Goal: Task Accomplishment & Management: Manage account settings

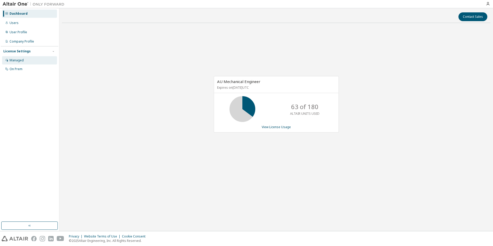
click at [19, 57] on div "Managed" at bounding box center [29, 60] width 55 height 8
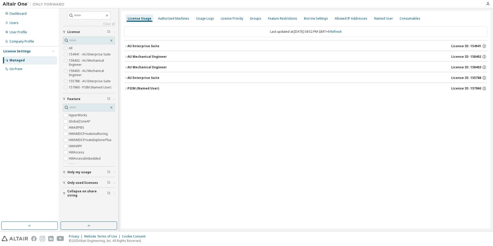
click at [126, 46] on icon "button" at bounding box center [125, 46] width 3 height 3
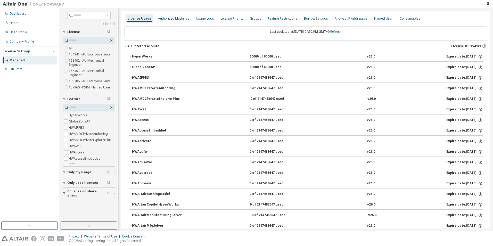
click at [126, 46] on icon "button" at bounding box center [125, 46] width 3 height 3
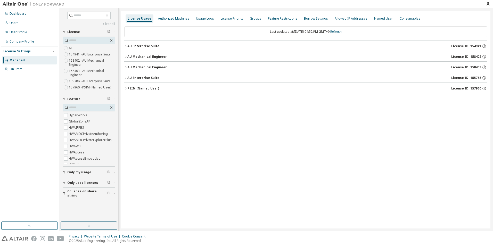
click at [126, 46] on icon "button" at bounding box center [125, 46] width 3 height 3
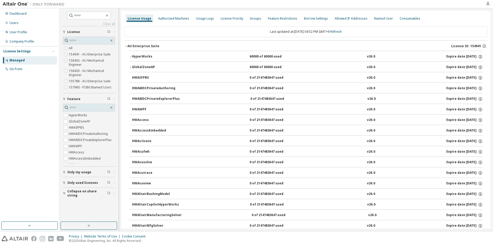
click at [125, 47] on icon "button" at bounding box center [125, 46] width 3 height 3
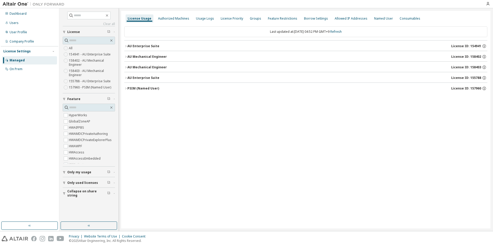
click at [127, 47] on icon "button" at bounding box center [125, 46] width 3 height 3
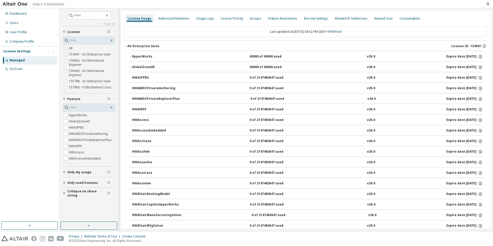
click at [125, 48] on button "AU Enterprise Suite License ID: 154941" at bounding box center [305, 46] width 363 height 11
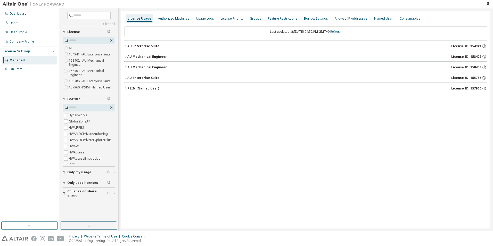
click at [155, 65] on div "AU Mechanical Engineer" at bounding box center [146, 67] width 39 height 4
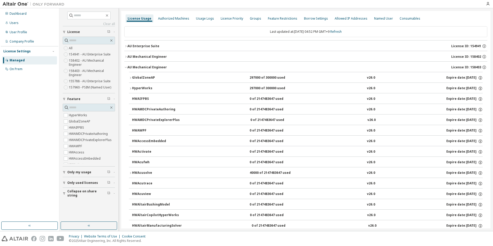
click at [153, 56] on div "AU Mechanical Engineer" at bounding box center [146, 57] width 39 height 4
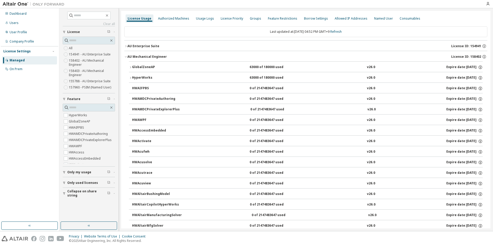
click at [150, 57] on div "AU Mechanical Engineer" at bounding box center [146, 57] width 39 height 4
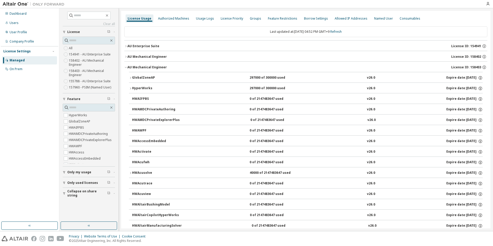
click at [125, 66] on icon "button" at bounding box center [125, 67] width 3 height 3
